Goal: Information Seeking & Learning: Learn about a topic

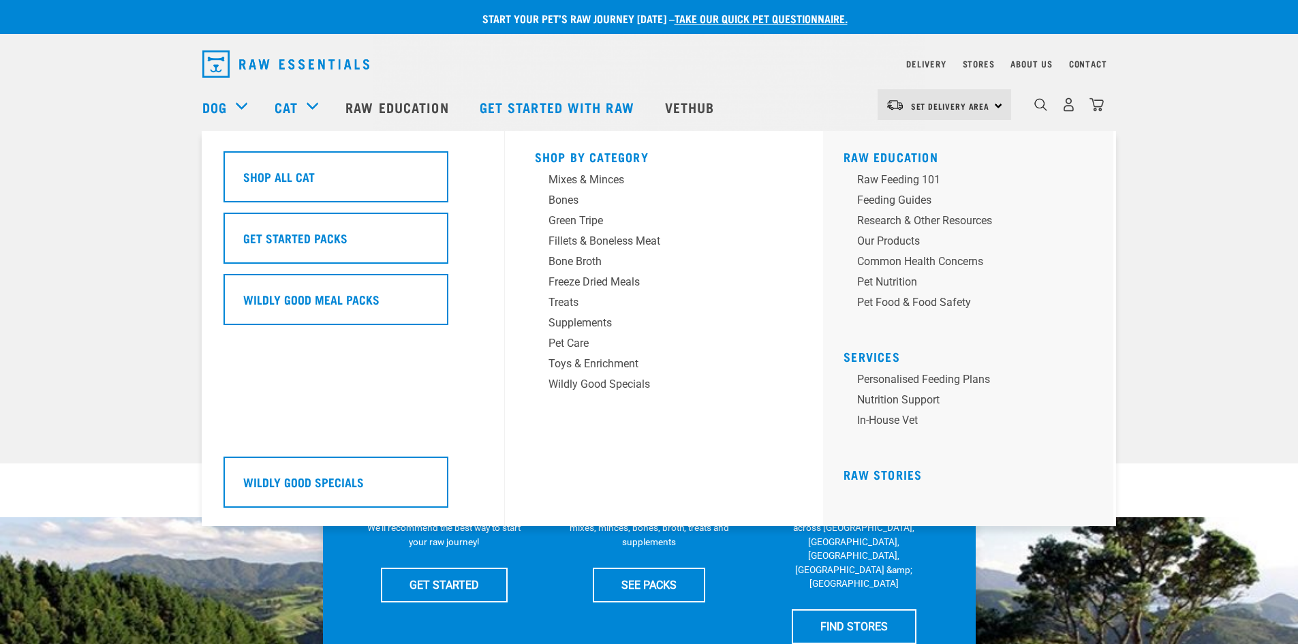
click at [299, 112] on div "Cat" at bounding box center [303, 107] width 57 height 55
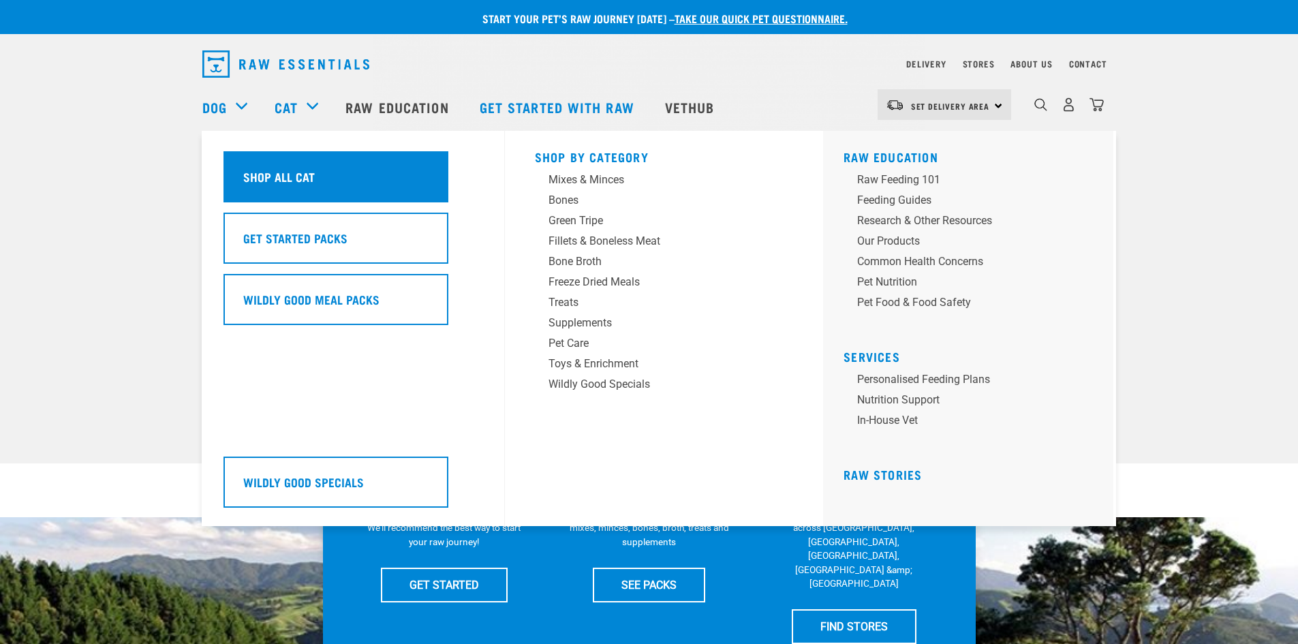
click at [292, 165] on div "Shop All Cat" at bounding box center [336, 176] width 225 height 51
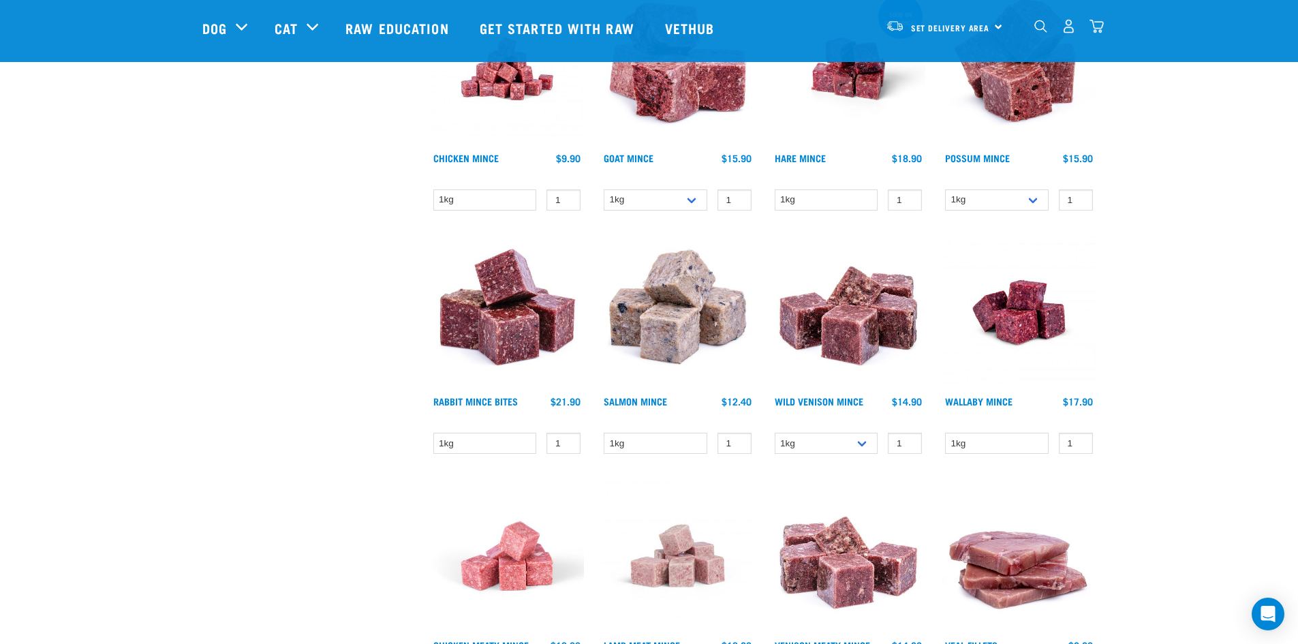
scroll to position [1772, 0]
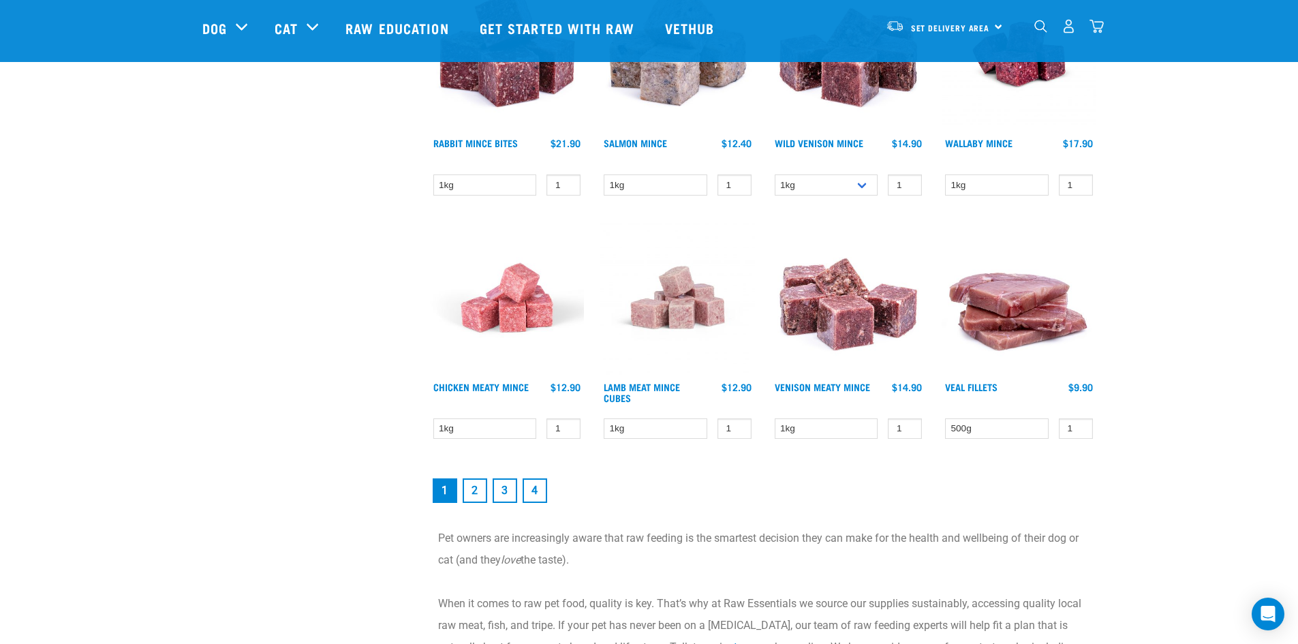
click at [476, 485] on link "2" at bounding box center [475, 490] width 25 height 25
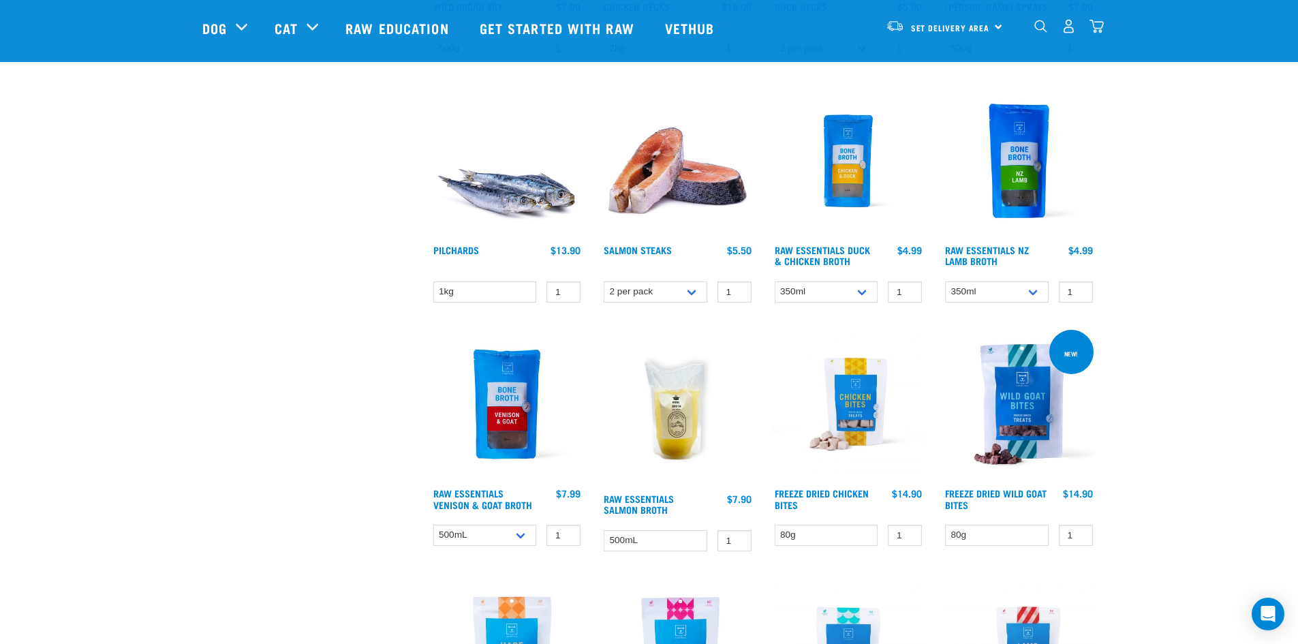
scroll to position [613, 0]
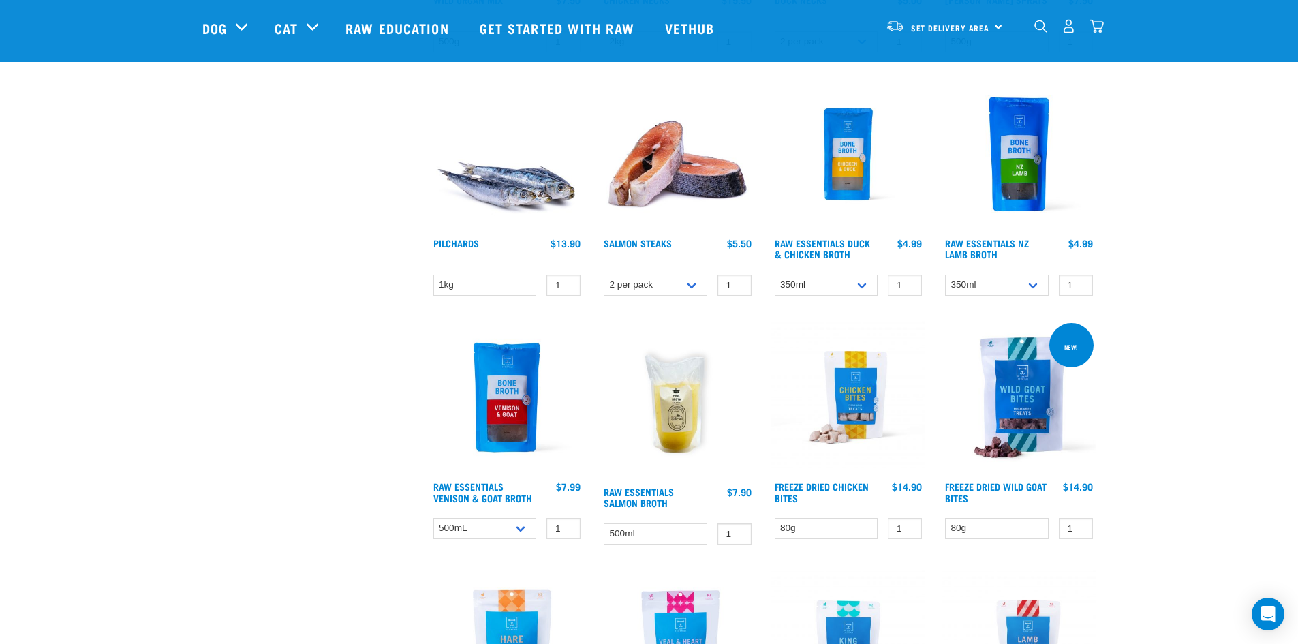
click at [1216, 217] on div "Start your pet’s raw journey [DATE] – take our quick pet questionnaire. Deliver…" at bounding box center [649, 489] width 1298 height 2204
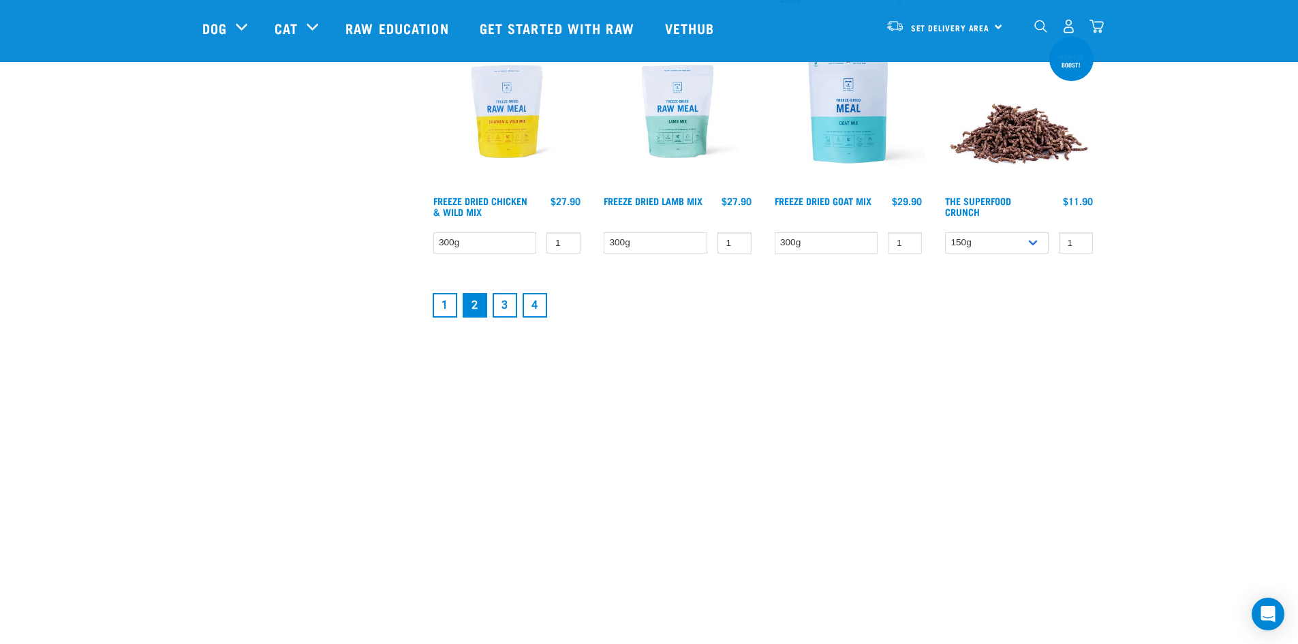
scroll to position [1909, 0]
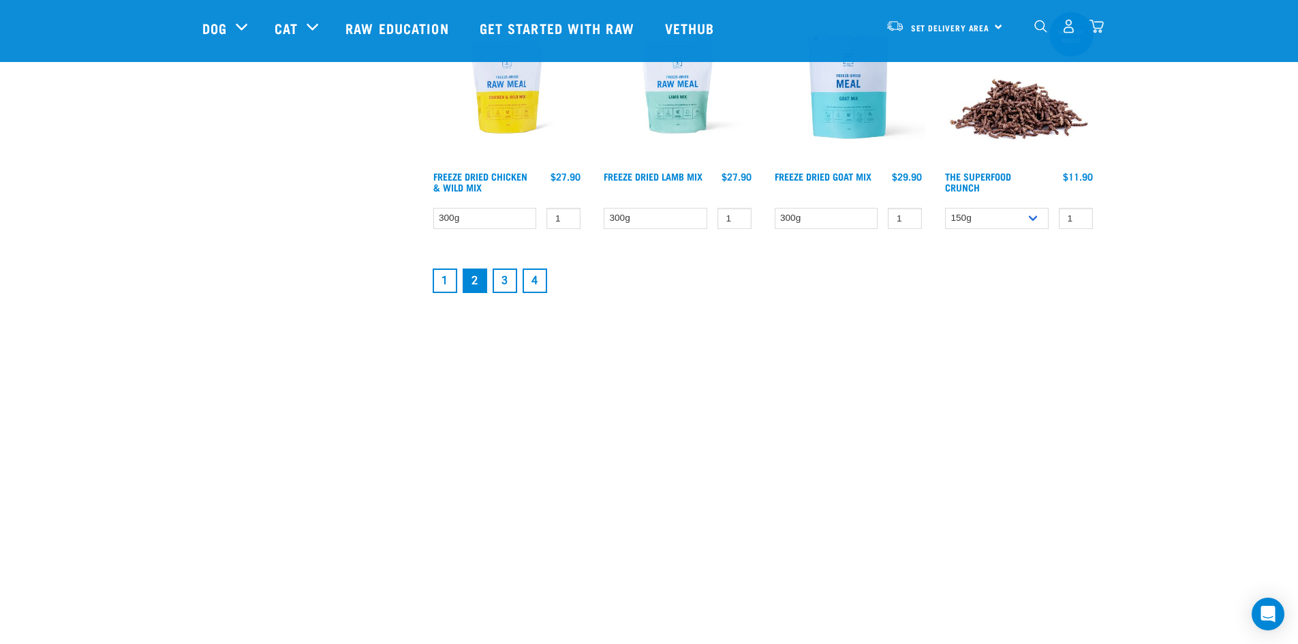
click at [504, 281] on link "3" at bounding box center [505, 281] width 25 height 25
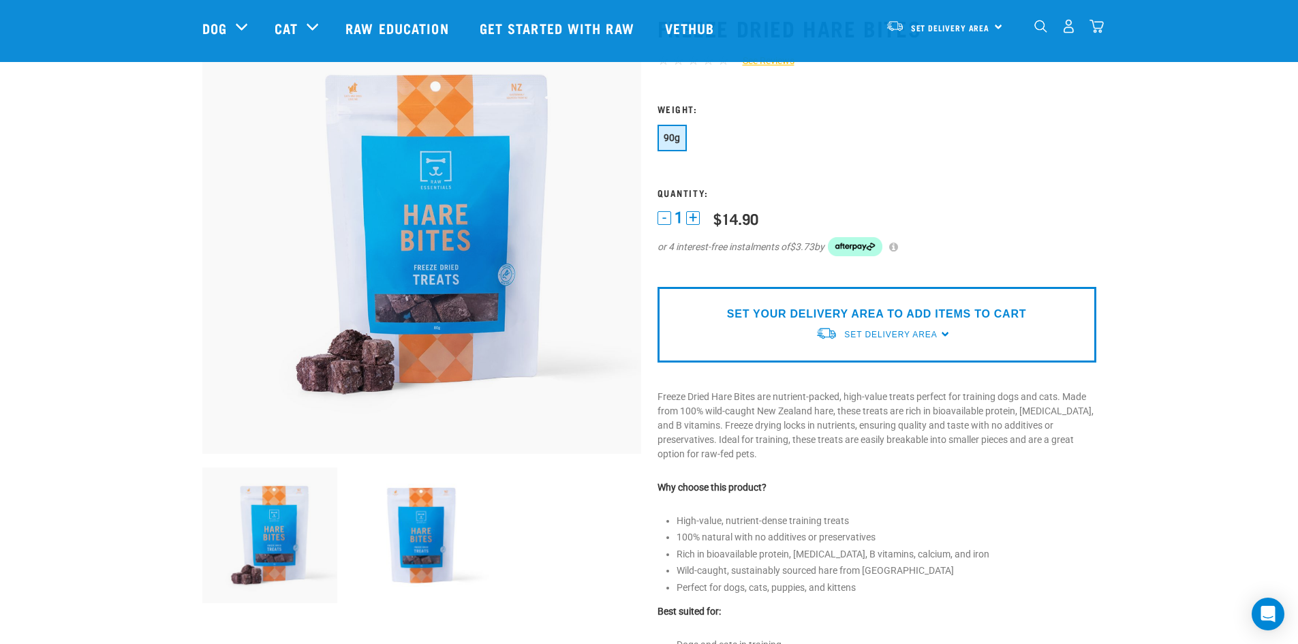
scroll to position [136, 0]
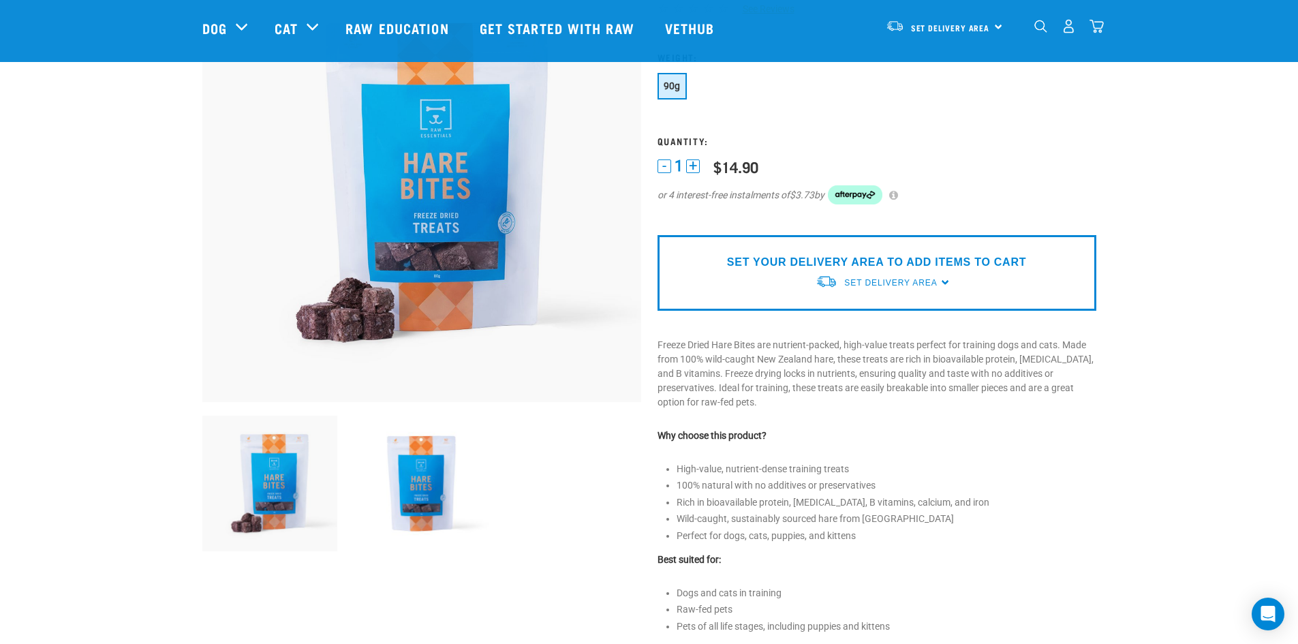
click at [892, 500] on li "Rich in bioavailable protein, amino acids, B vitamins, calcium, and iron" at bounding box center [887, 503] width 420 height 14
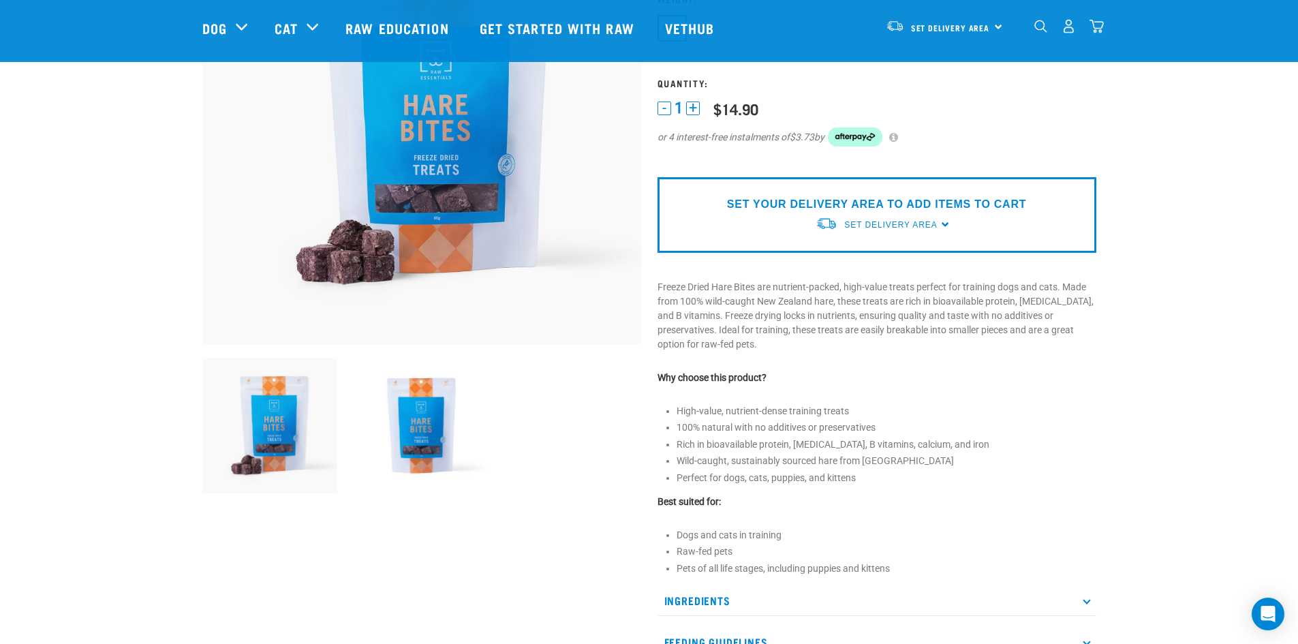
scroll to position [273, 0]
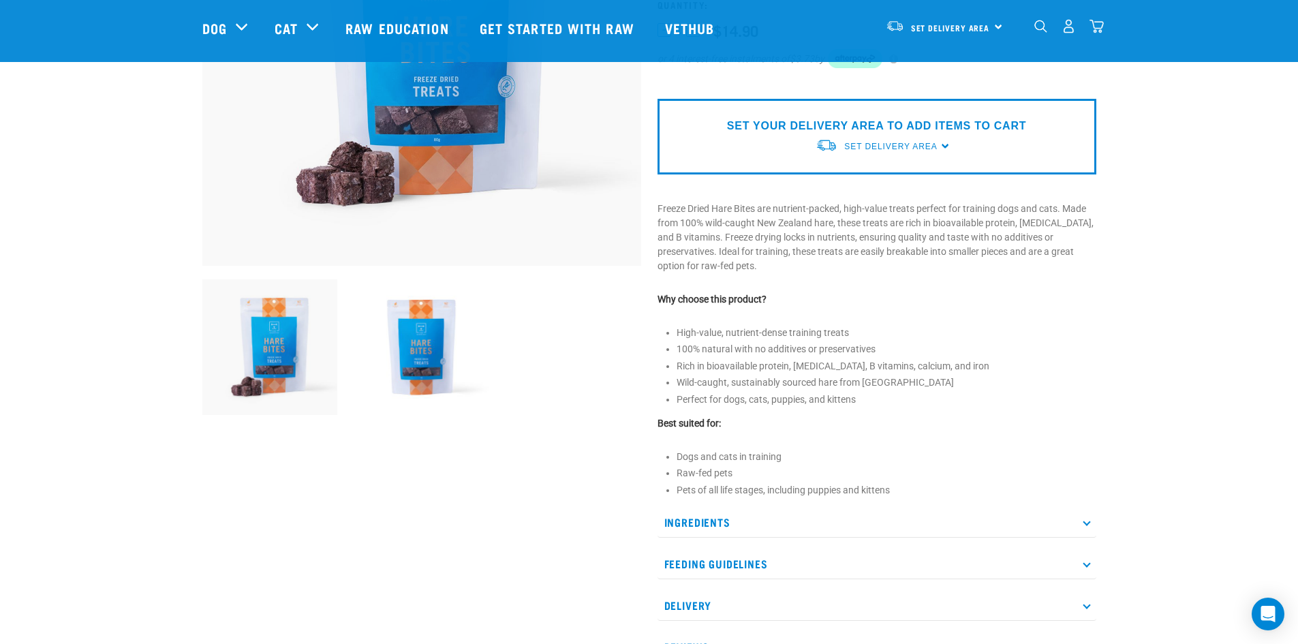
click at [911, 528] on p "Ingredients" at bounding box center [877, 522] width 439 height 31
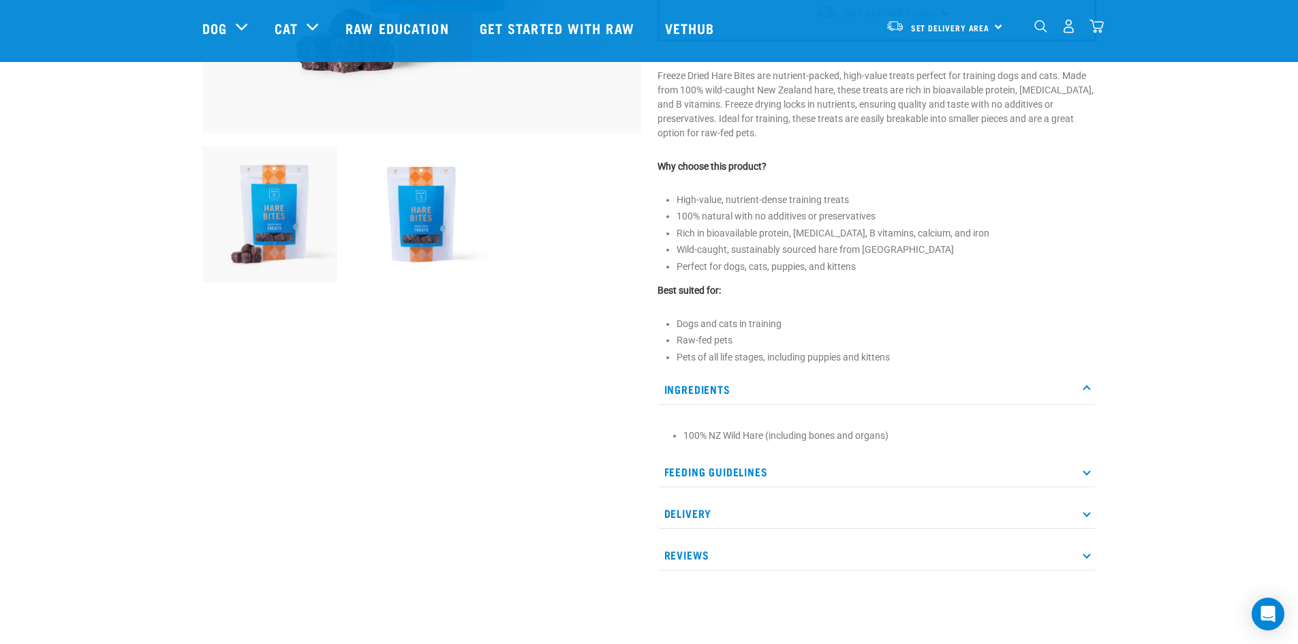
scroll to position [409, 0]
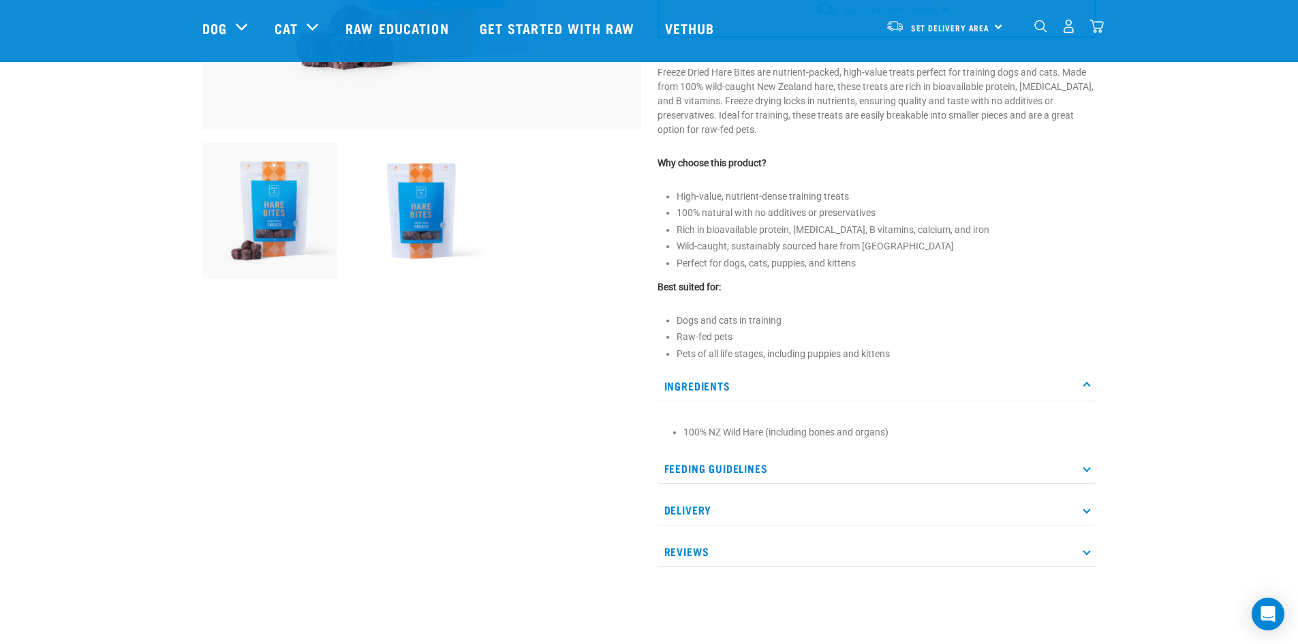
click at [758, 461] on p "Feeding Guidelines" at bounding box center [877, 468] width 439 height 31
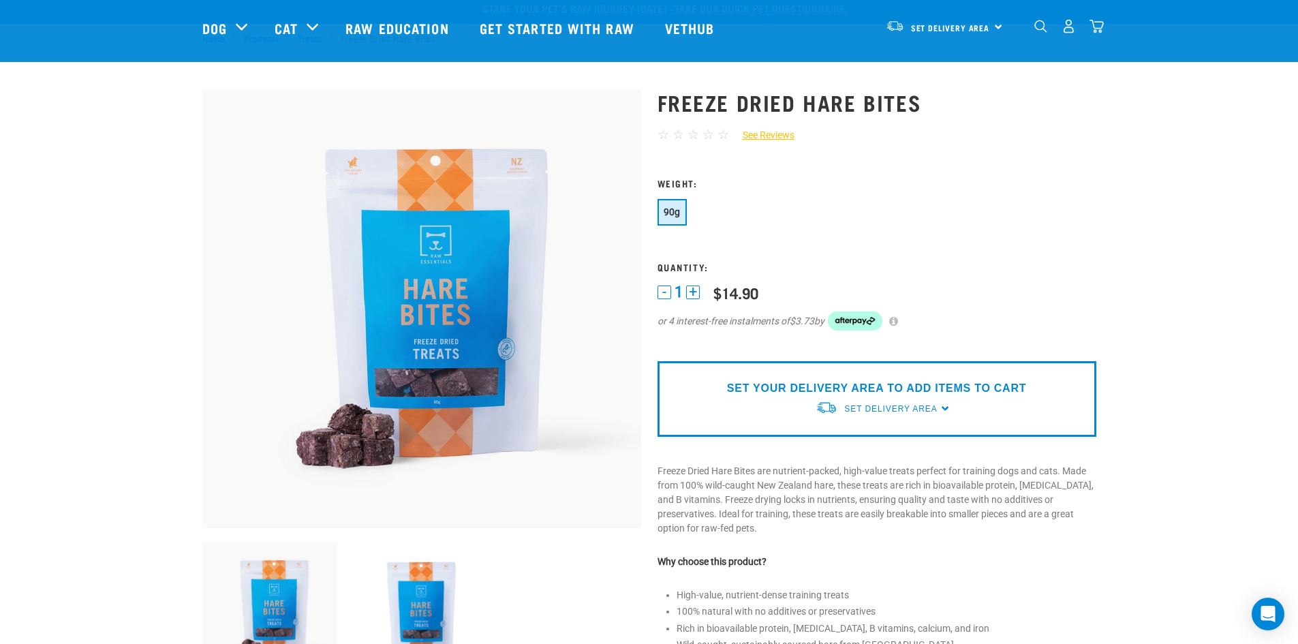
scroll to position [0, 0]
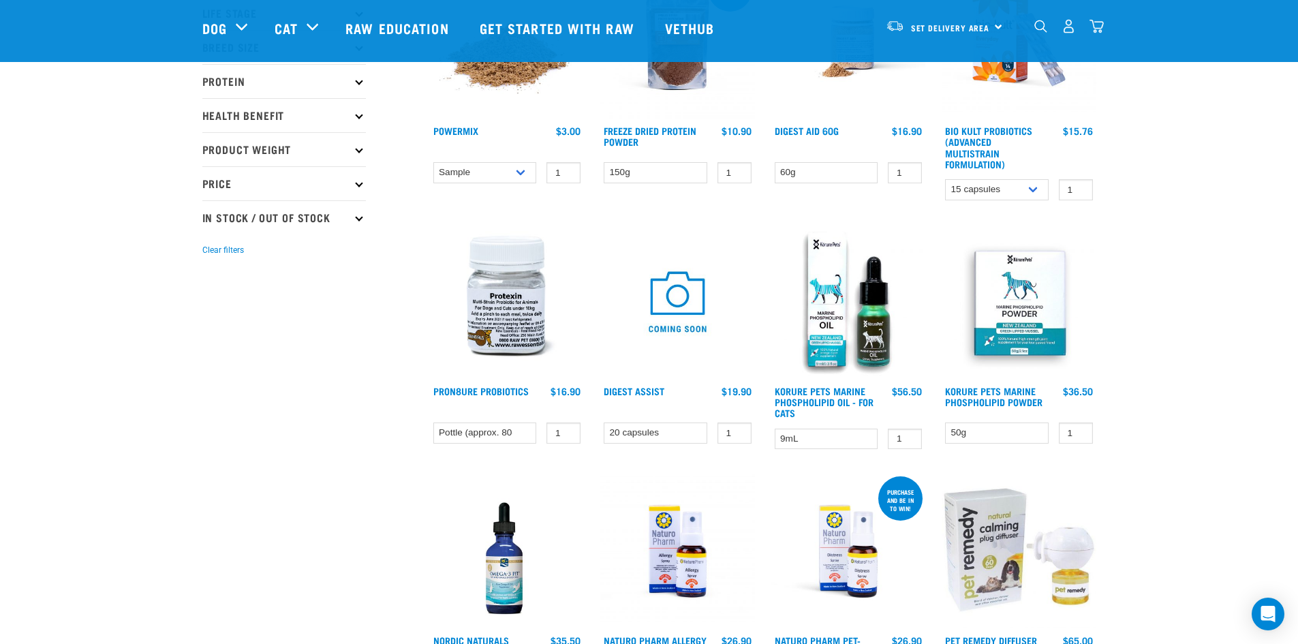
scroll to position [136, 0]
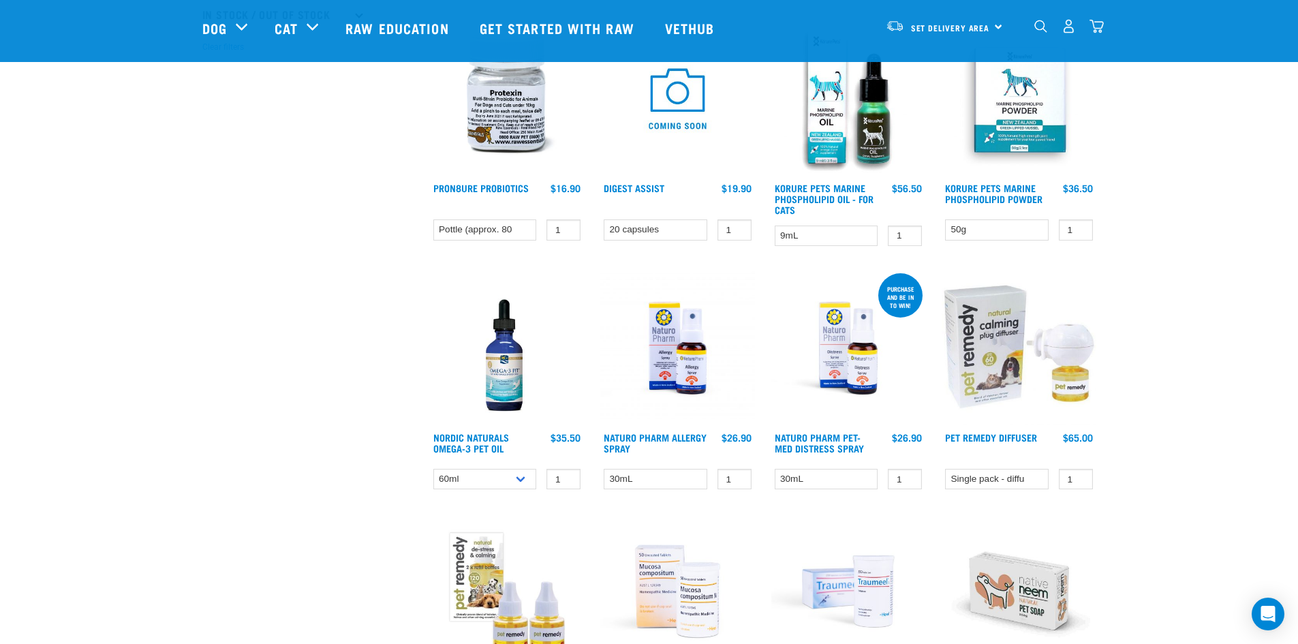
scroll to position [409, 0]
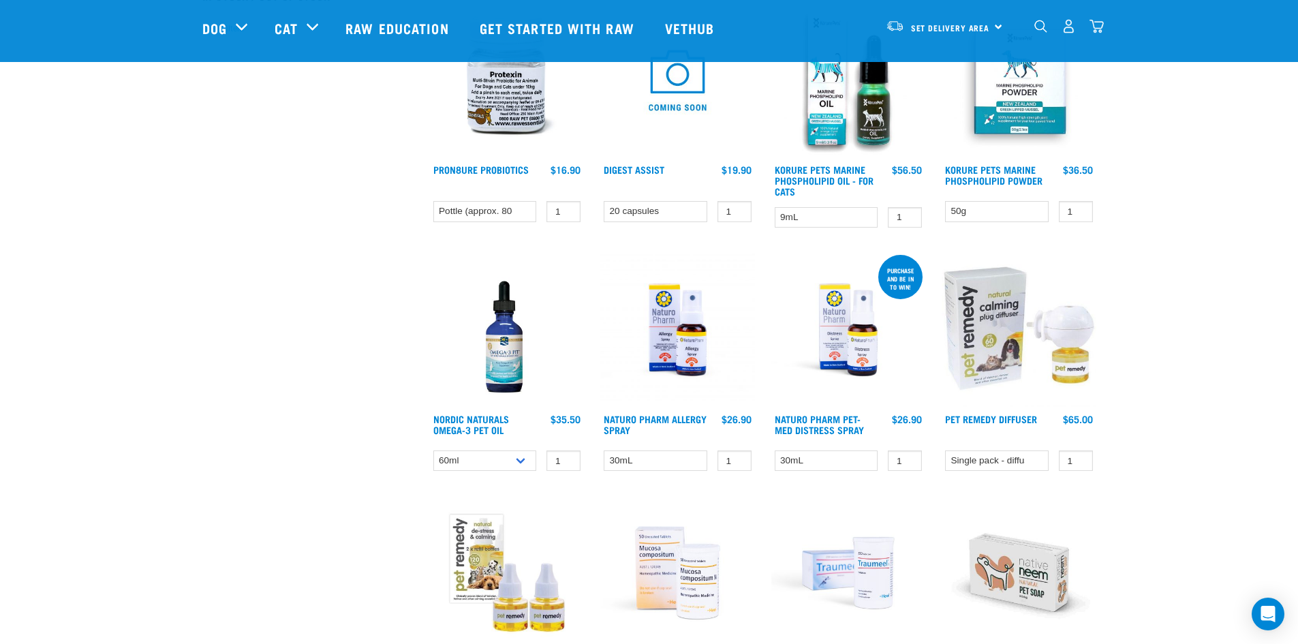
scroll to position [613, 0]
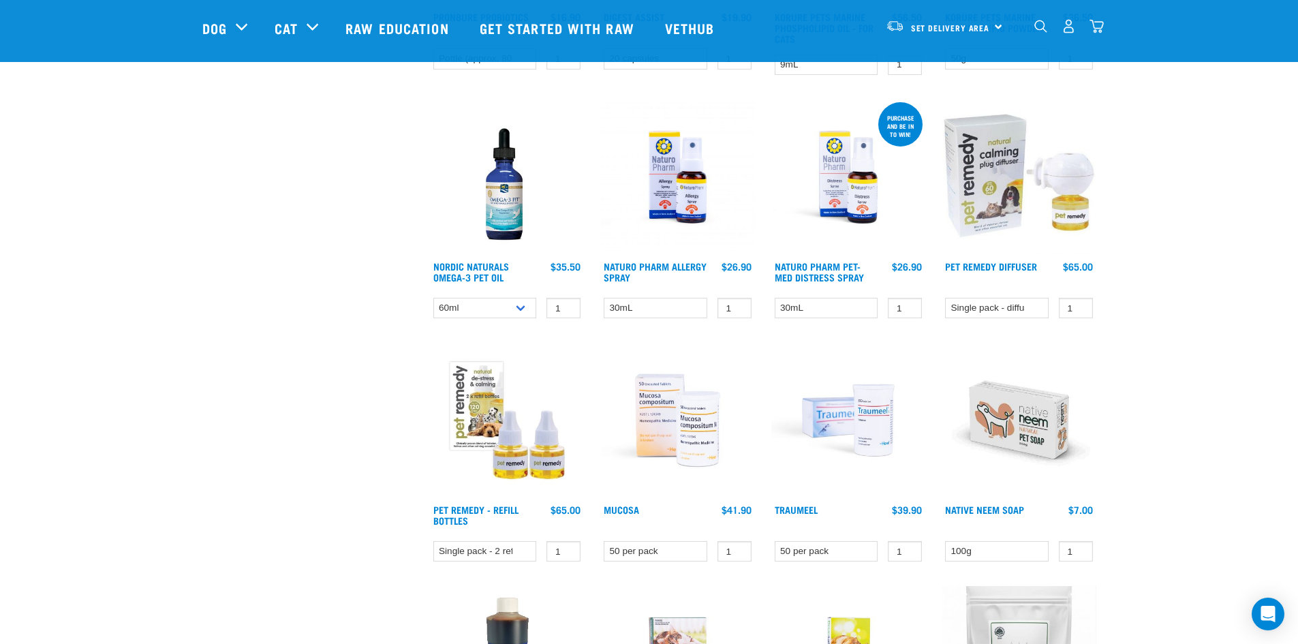
click at [225, 282] on div "× Filter products Pet Type Dog Cat Experience New Raw Feeder Experienced Raw Fe…" at bounding box center [308, 525] width 228 height 2183
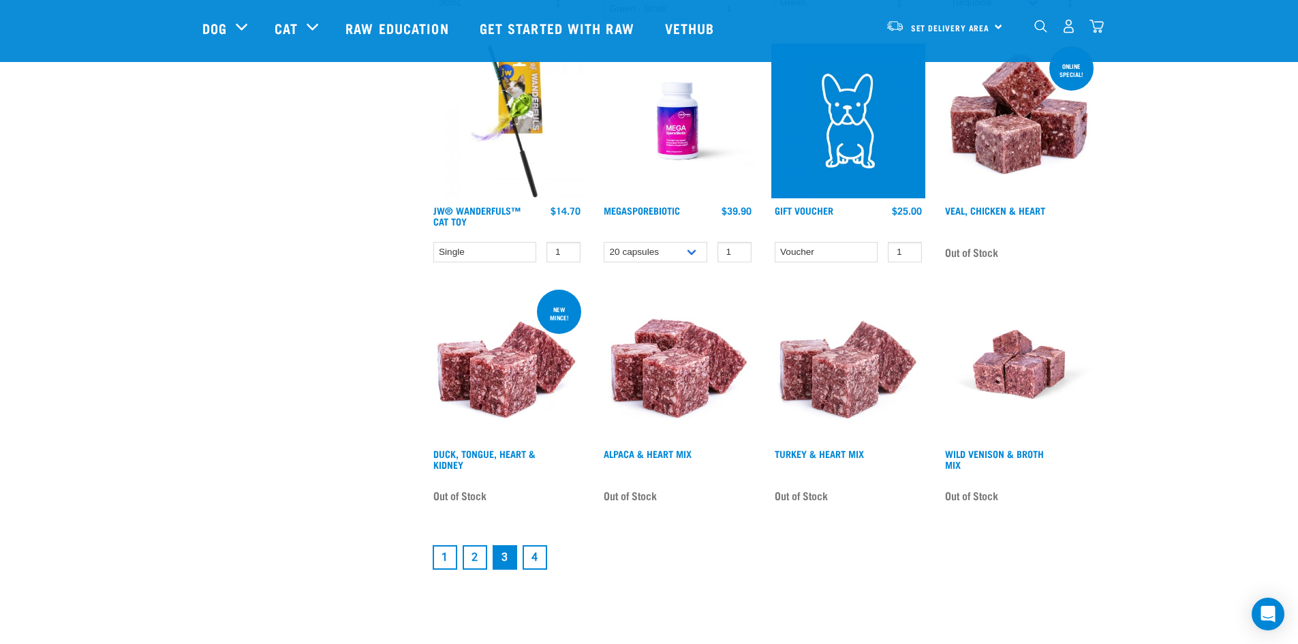
scroll to position [1772, 0]
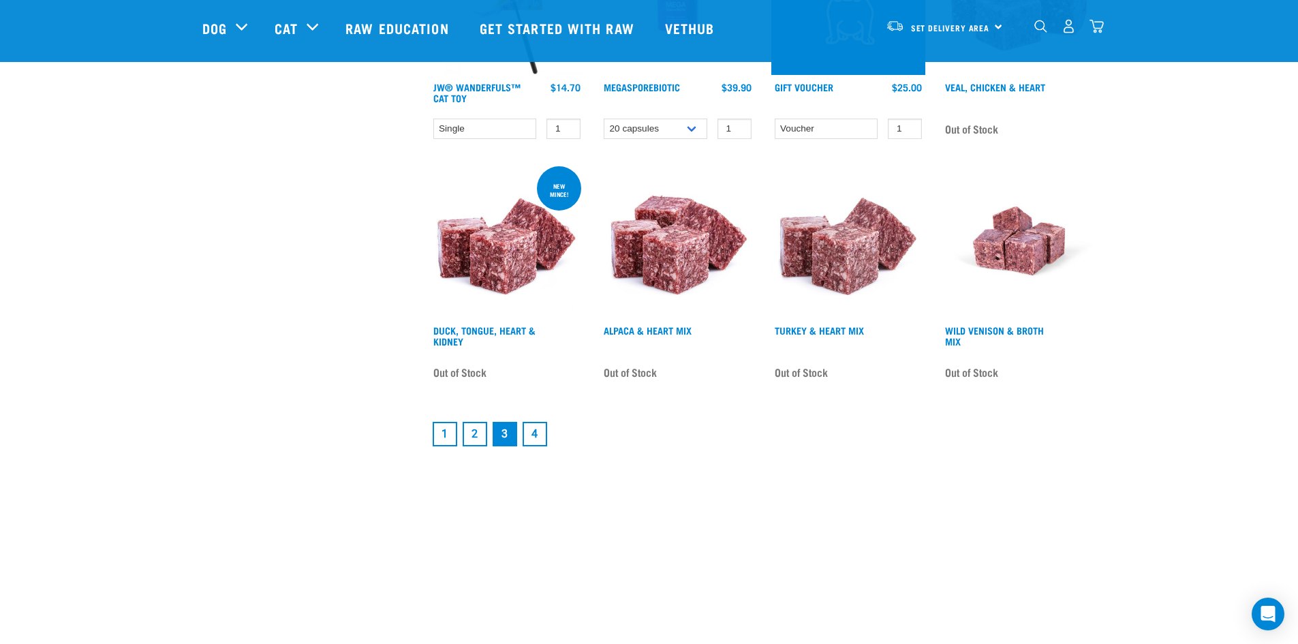
click at [545, 434] on link "4" at bounding box center [535, 434] width 25 height 25
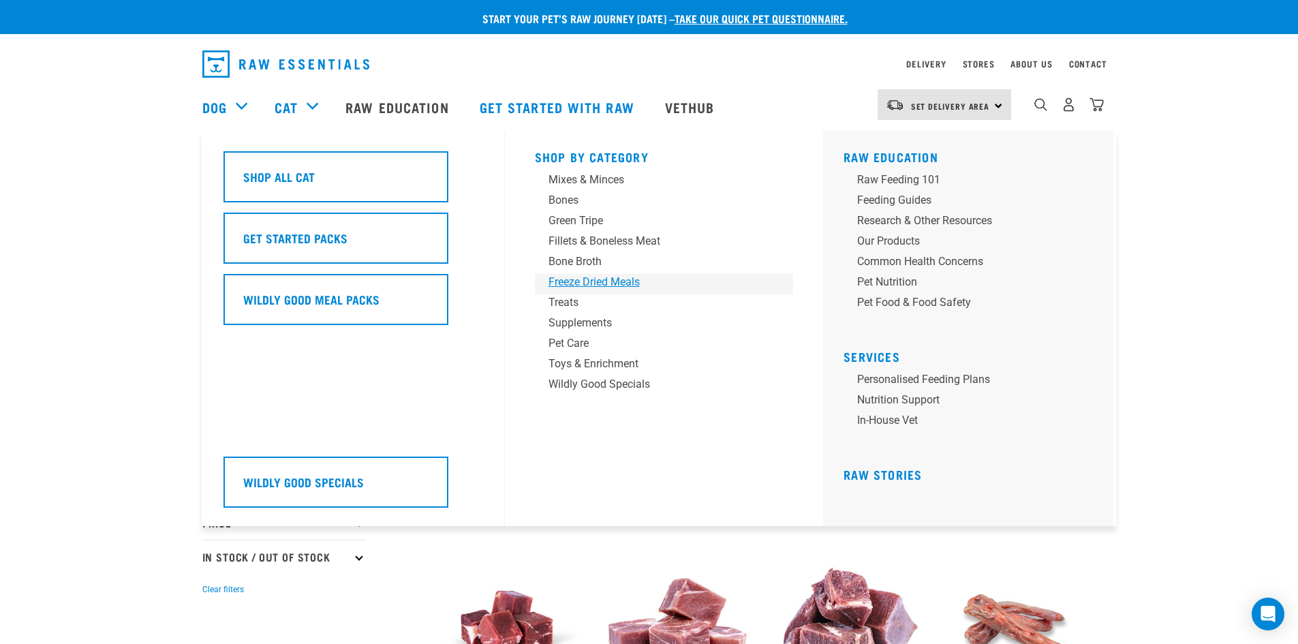
click at [588, 278] on div "Freeze Dried Meals" at bounding box center [655, 282] width 213 height 16
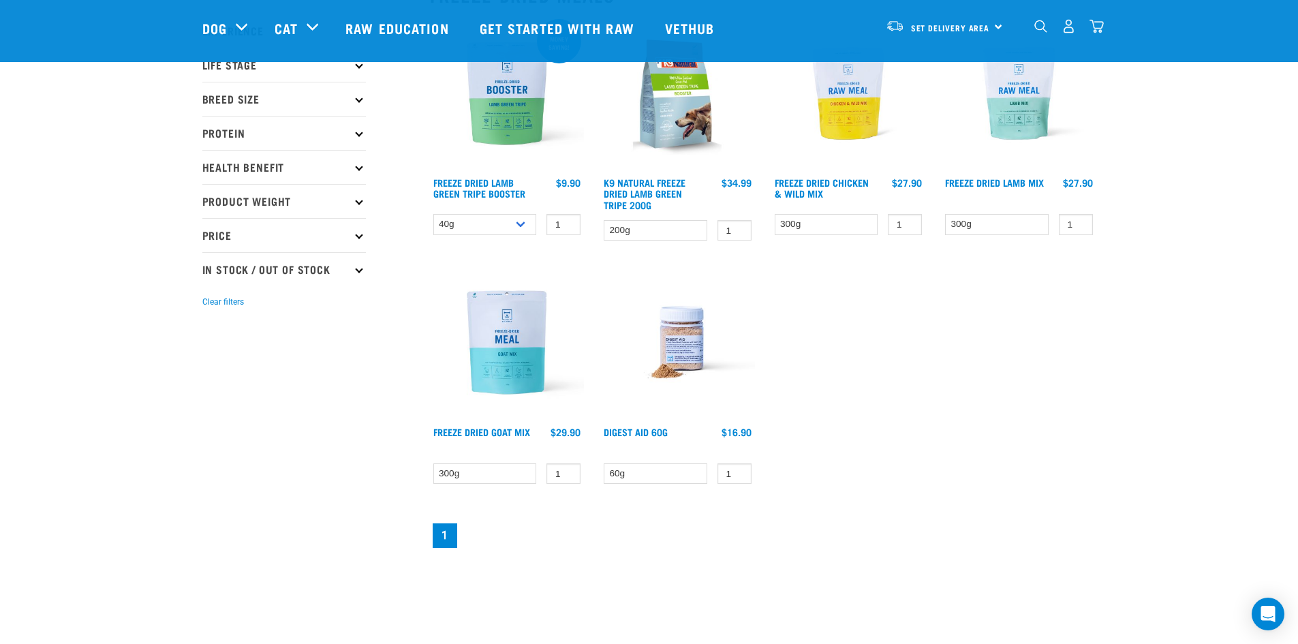
scroll to position [204, 0]
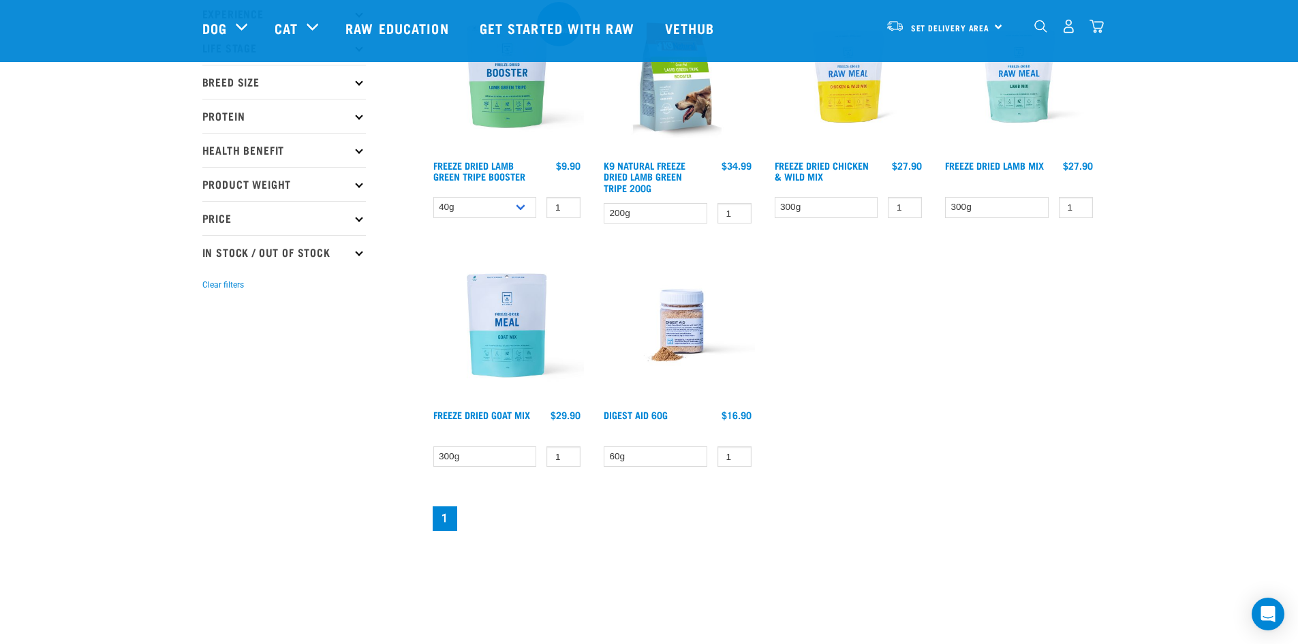
click at [842, 334] on div "Money saving! Freeze Dried Lamb Green Tripe Booster 1 0 100" at bounding box center [763, 266] width 683 height 551
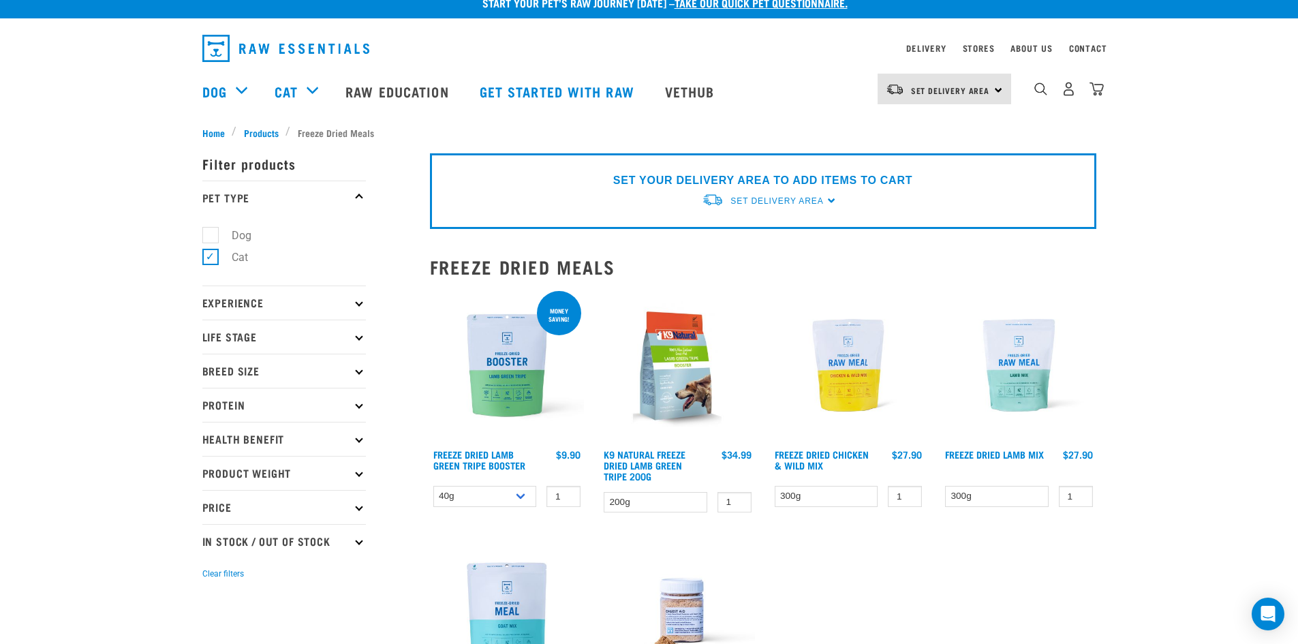
scroll to position [68, 0]
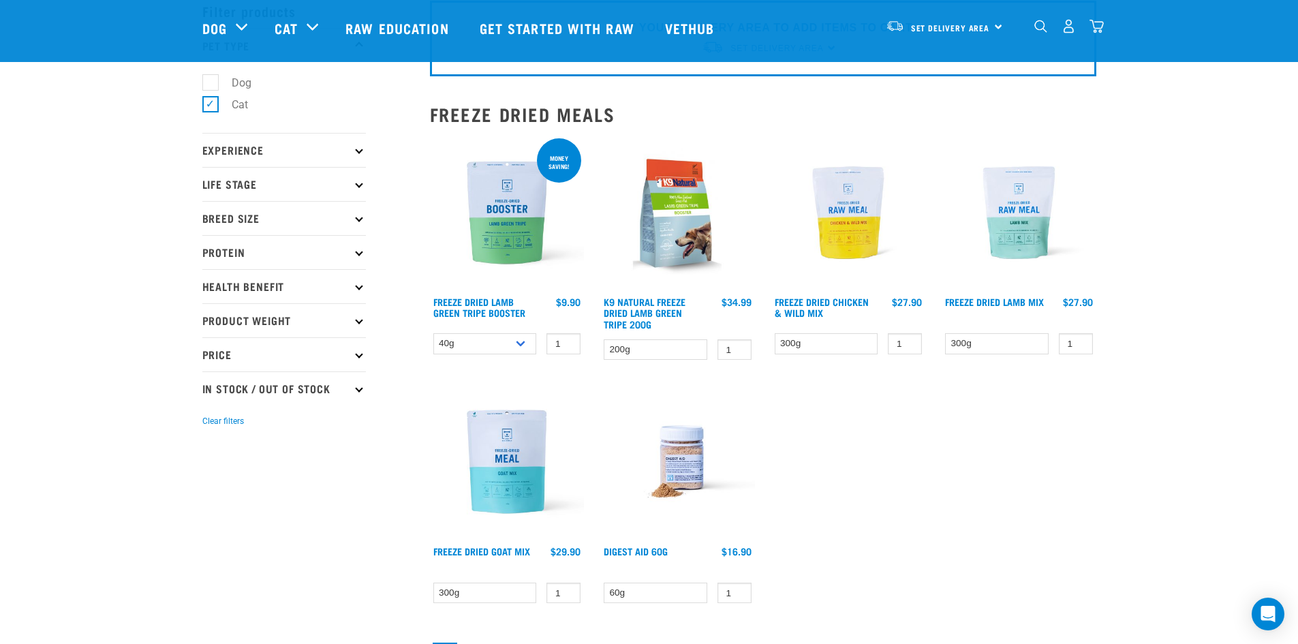
click at [1176, 413] on div "Start your pet’s raw journey [DATE] – take our quick pet questionnaire. Deliver…" at bounding box center [649, 301] width 1298 height 738
